Goal: Task Accomplishment & Management: Manage account settings

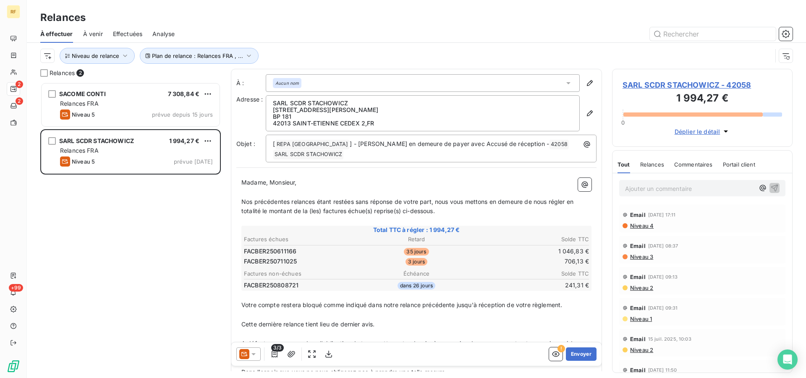
scroll to position [289, 173]
click at [1, 364] on div "RF 2 2 +99" at bounding box center [13, 189] width 27 height 378
click at [645, 84] on span "SARL SCDR STACHOWICZ - 42058" at bounding box center [703, 84] width 160 height 11
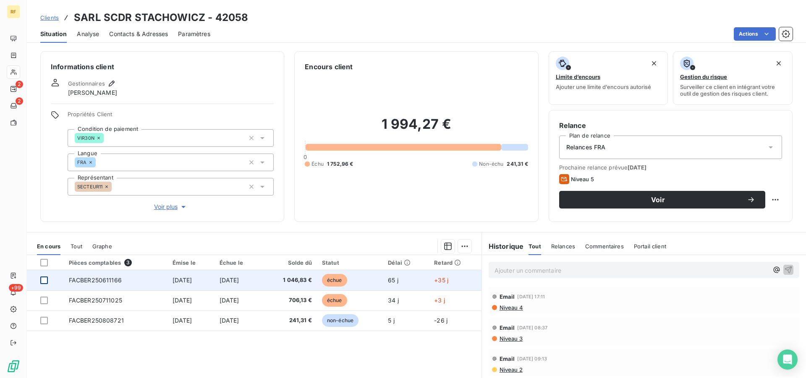
click at [47, 280] on div at bounding box center [44, 281] width 8 height 8
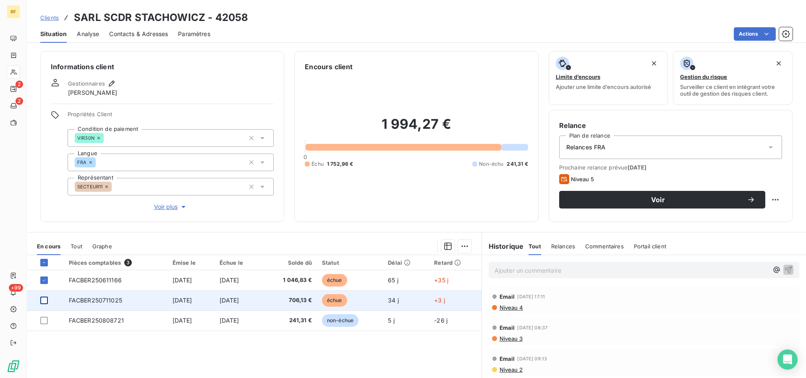
click at [44, 298] on div at bounding box center [44, 301] width 8 height 8
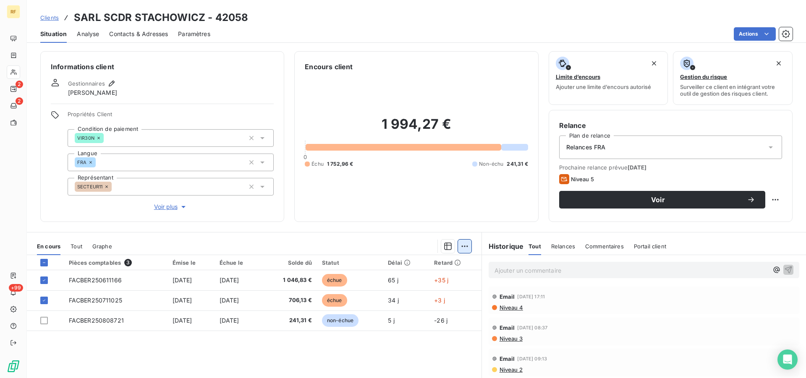
click at [461, 244] on html "RF 2 2 +99 Clients SARL SCDR STACHOWICZ - 42058 Situation Analyse Contacts & Ad…" at bounding box center [403, 189] width 806 height 378
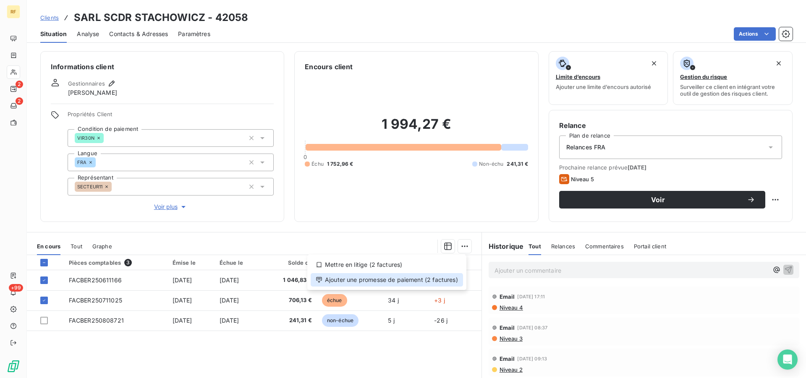
click at [424, 279] on div "Ajouter une promesse de paiement (2 factures)" at bounding box center [387, 279] width 152 height 13
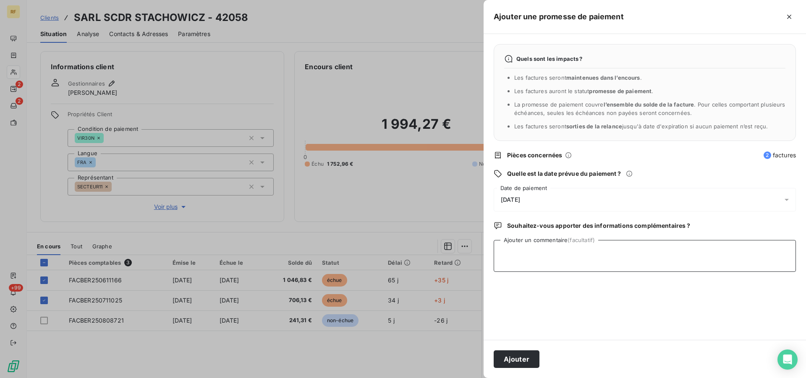
click at [594, 257] on textarea "Ajouter un commentaire (facultatif)" at bounding box center [645, 256] width 302 height 32
type textarea "payer cl"
click at [524, 352] on button "Ajouter" at bounding box center [517, 360] width 46 height 18
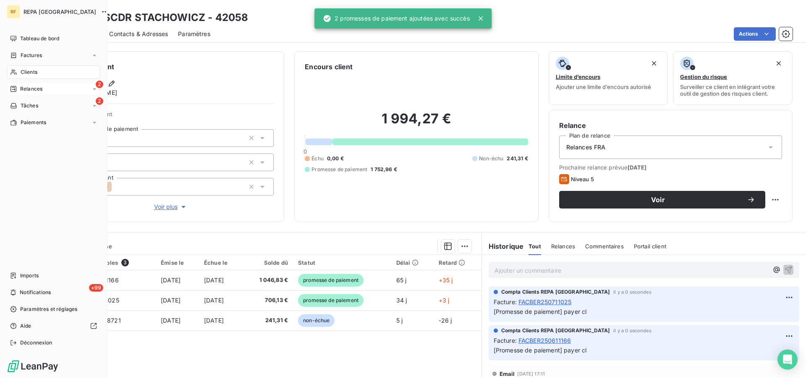
click at [26, 89] on span "Relances" at bounding box center [31, 89] width 22 height 8
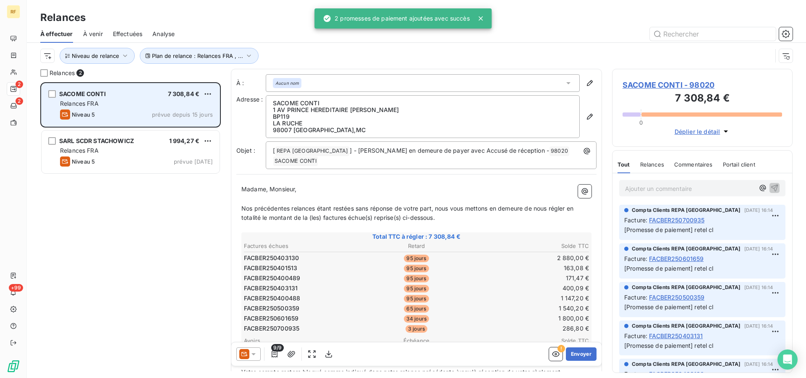
scroll to position [289, 173]
